Goal: Information Seeking & Learning: Learn about a topic

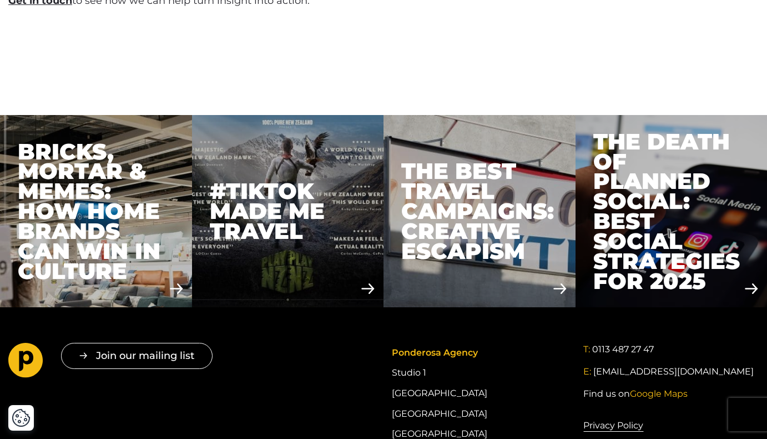
scroll to position [3406, 0]
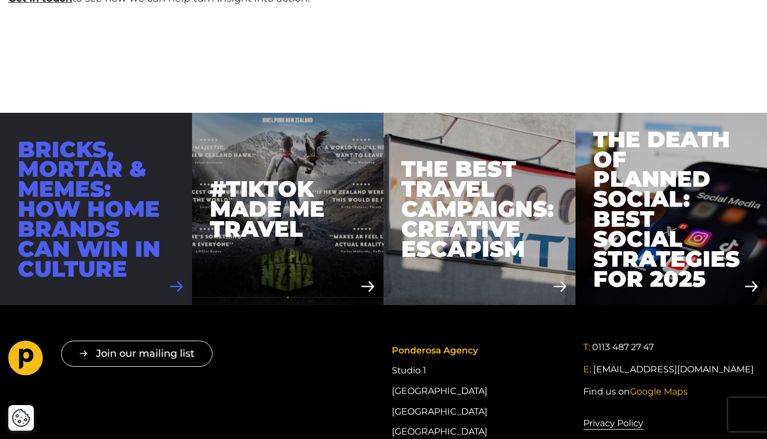
click at [175, 245] on div at bounding box center [96, 209] width 192 height 192
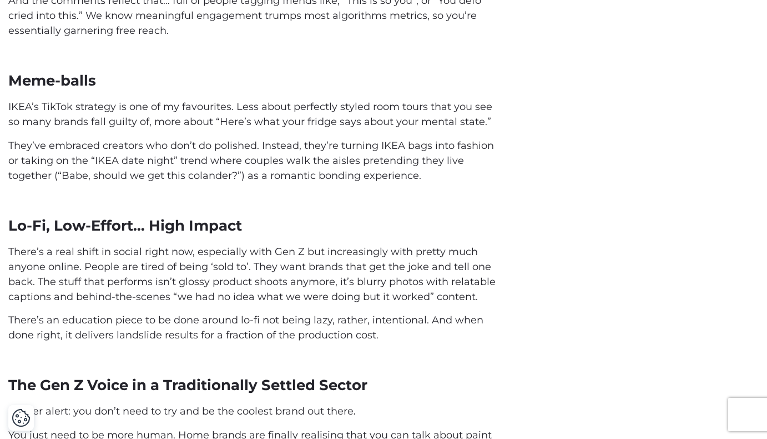
scroll to position [702, 0]
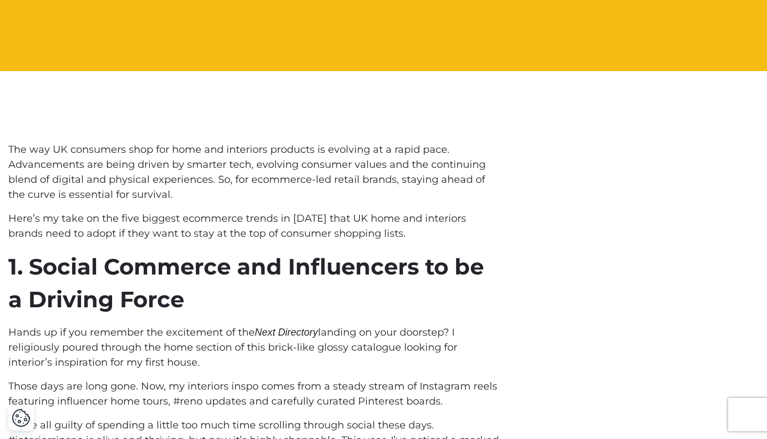
scroll to position [1033, 0]
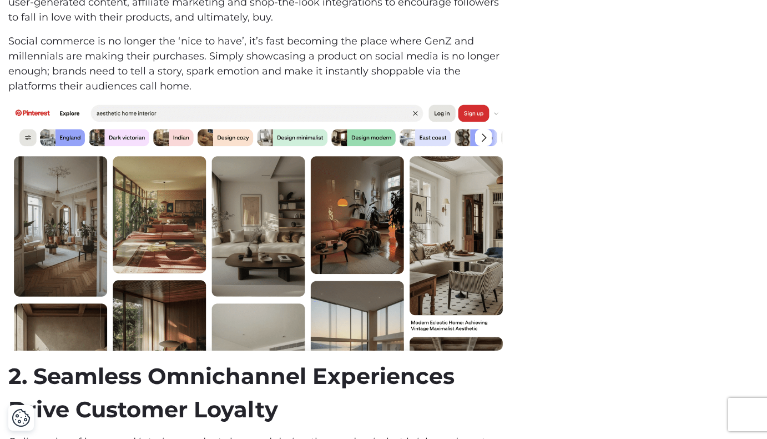
click at [39, 242] on img at bounding box center [255, 227] width 495 height 248
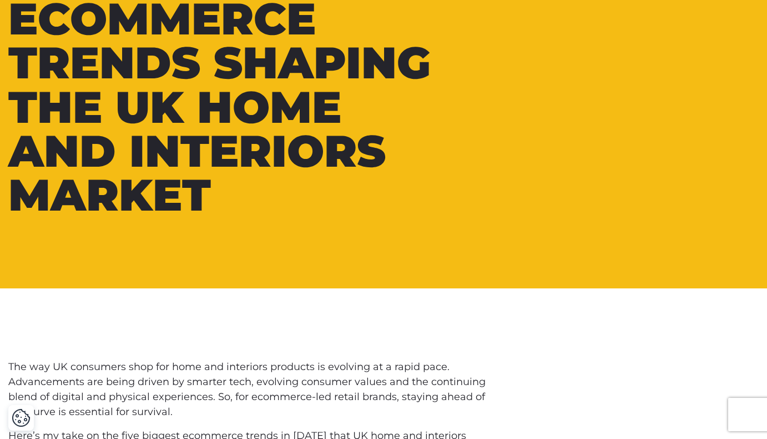
scroll to position [0, 0]
